Goal: Book appointment/travel/reservation

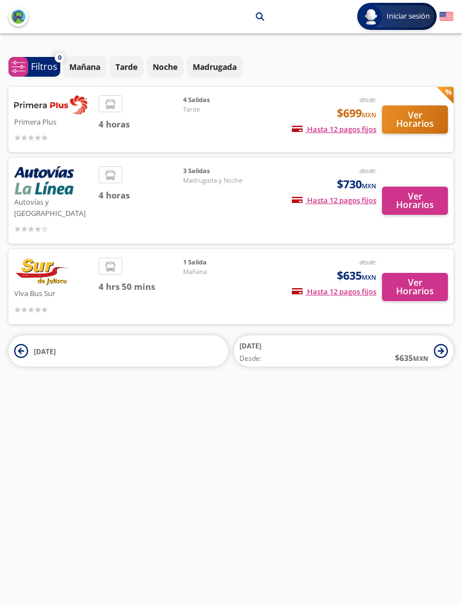
scroll to position [37, 0]
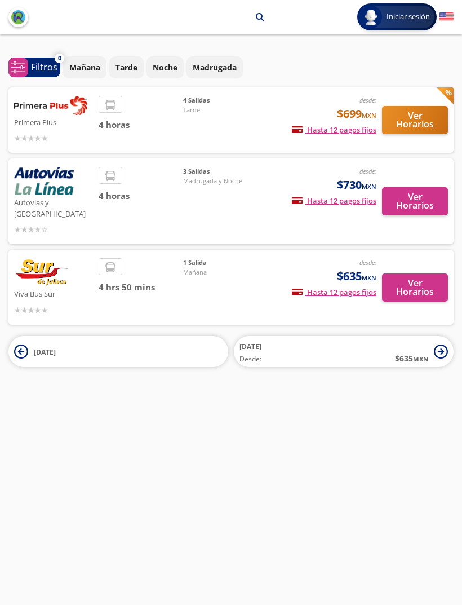
click at [89, 61] on p "Mañana" at bounding box center [84, 67] width 31 height 12
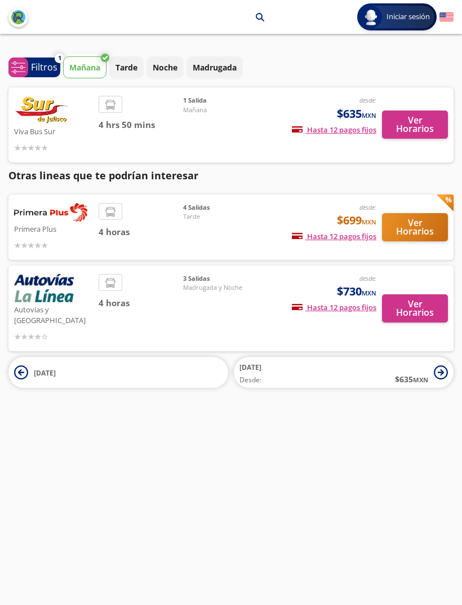
click at [422, 111] on button "Ver Horarios" at bounding box center [415, 125] width 66 height 28
click at [429, 301] on button "Ver Horarios" at bounding box center [415, 308] width 66 height 28
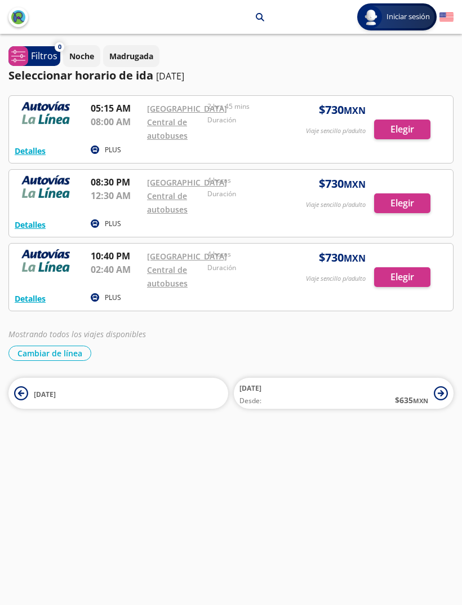
scroll to position [37, 0]
click at [35, 305] on button "Detalles" at bounding box center [30, 299] width 31 height 12
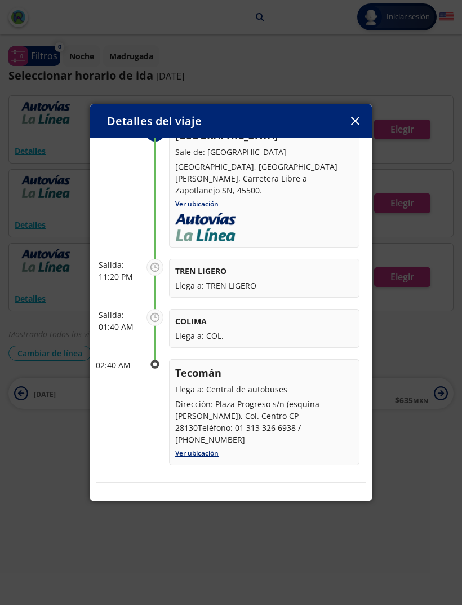
scroll to position [82, 0]
click at [358, 118] on button "button" at bounding box center [355, 121] width 17 height 17
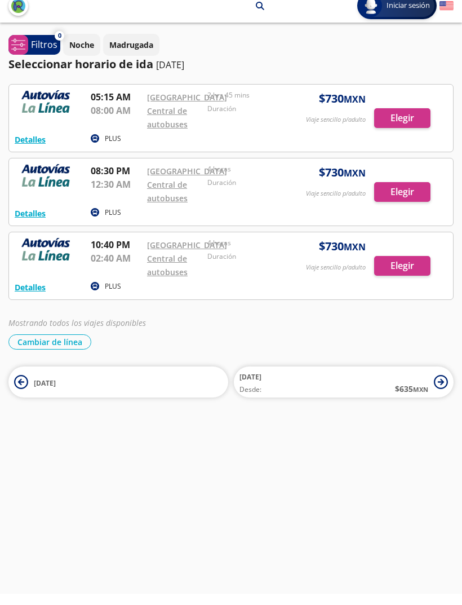
scroll to position [0, 0]
